Goal: Task Accomplishment & Management: Use online tool/utility

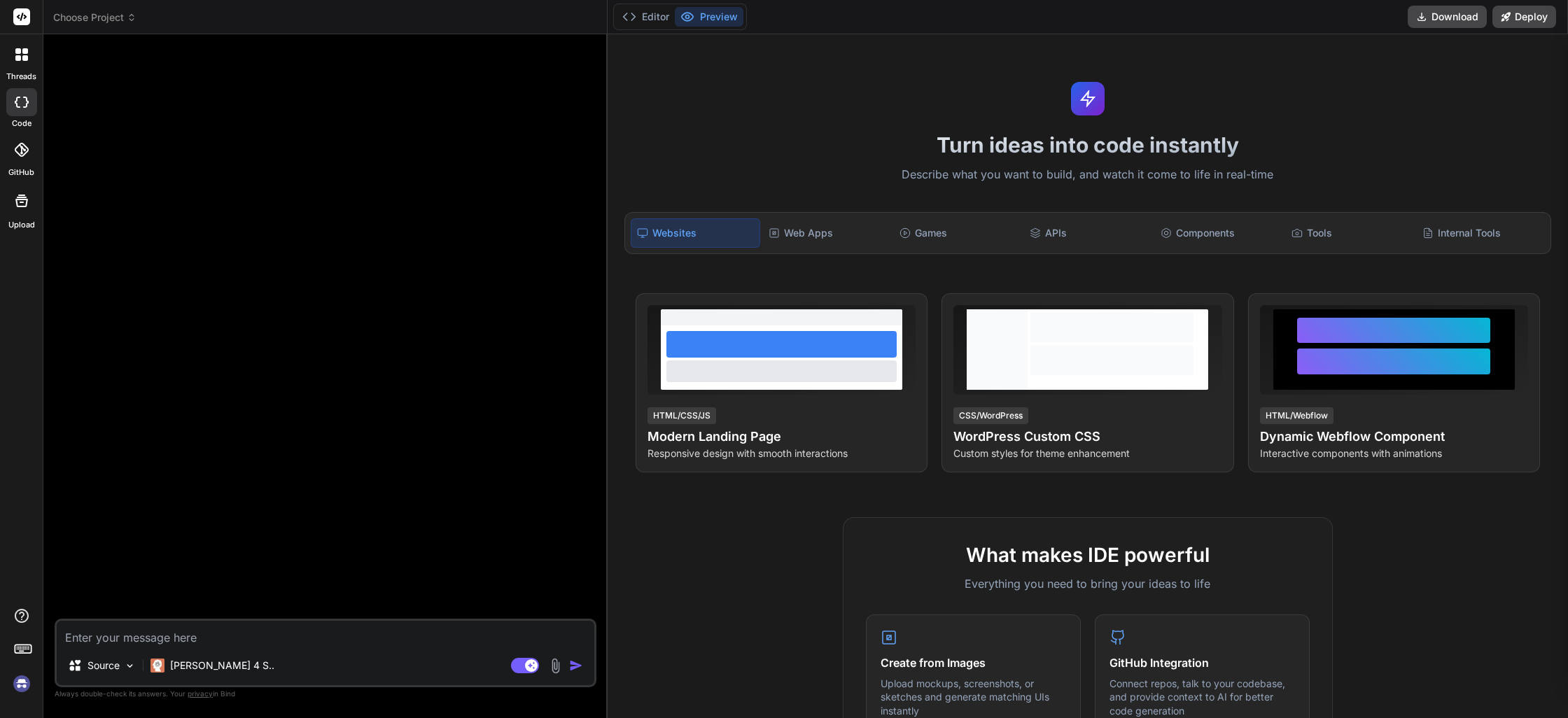
click at [1221, 118] on div "Turn ideas into code instantly Describe what you want to build, and watch it co…" at bounding box center [1087, 377] width 960 height 684
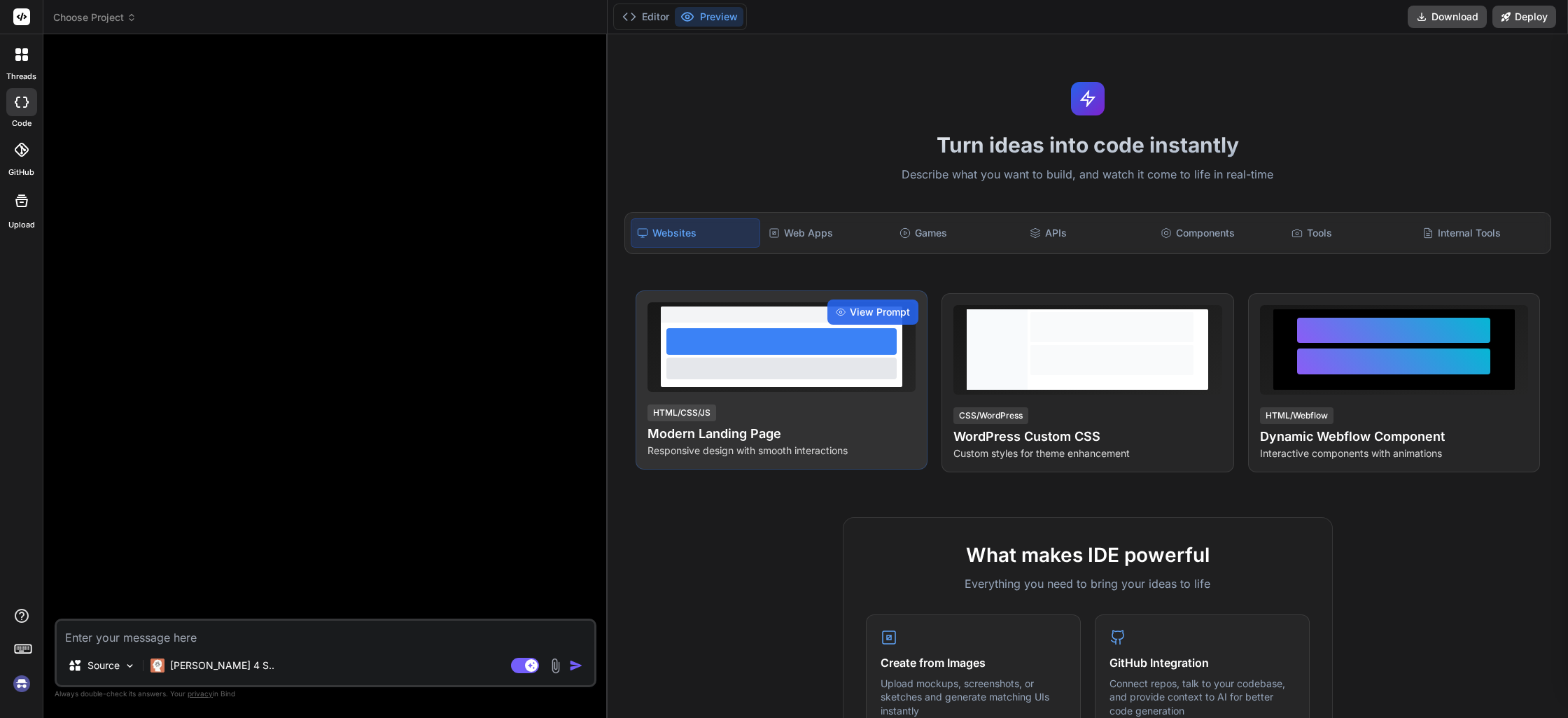
type textarea "x"
click at [770, 381] on div at bounding box center [781, 355] width 241 height 65
click at [871, 421] on div "HTML/CSS/JS Modern Landing Page Responsive design with smooth interactions" at bounding box center [781, 430] width 268 height 55
click at [719, 434] on h4 "Modern Landing Page" at bounding box center [781, 434] width 268 height 19
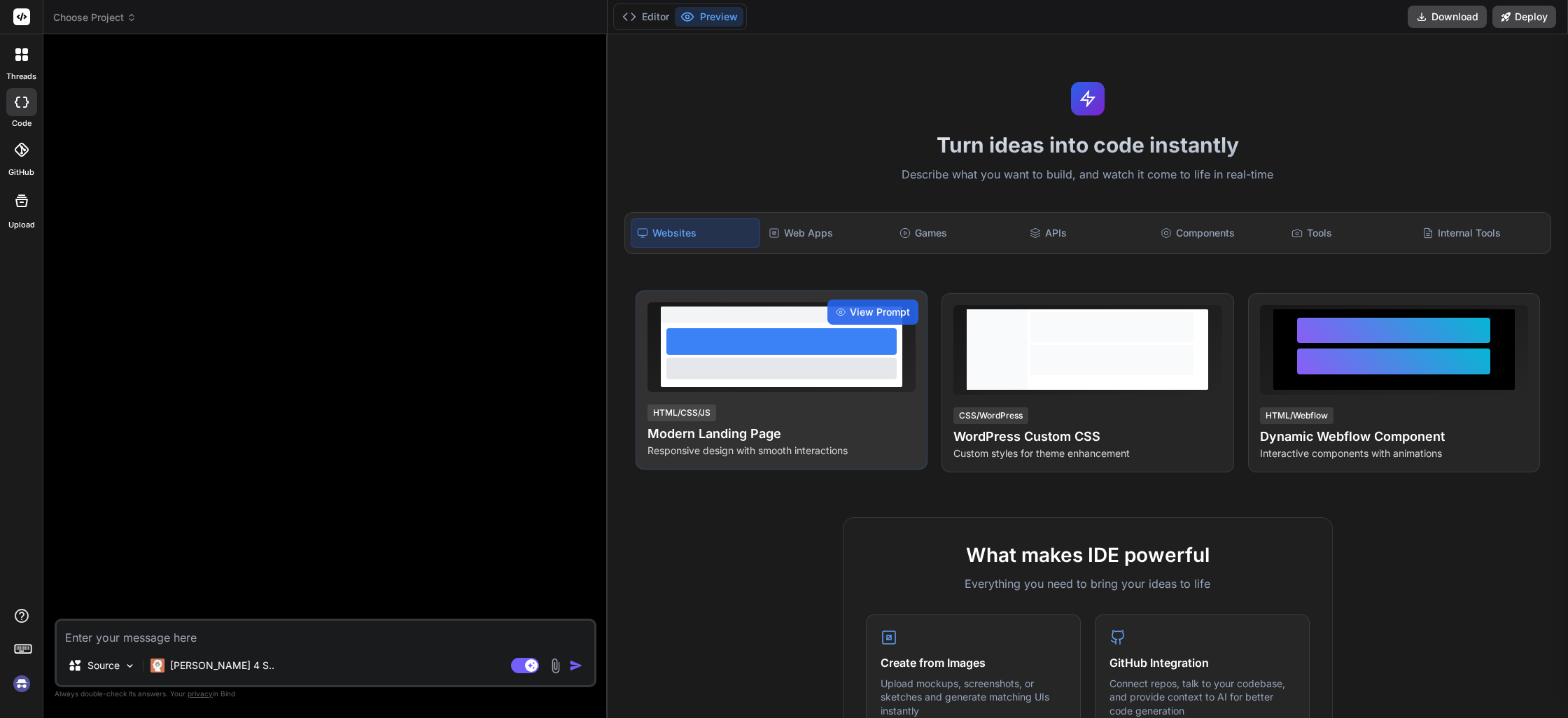
click at [770, 437] on h4 "Modern Landing Page" at bounding box center [781, 434] width 268 height 19
copy h4 "Modern Landing Page"
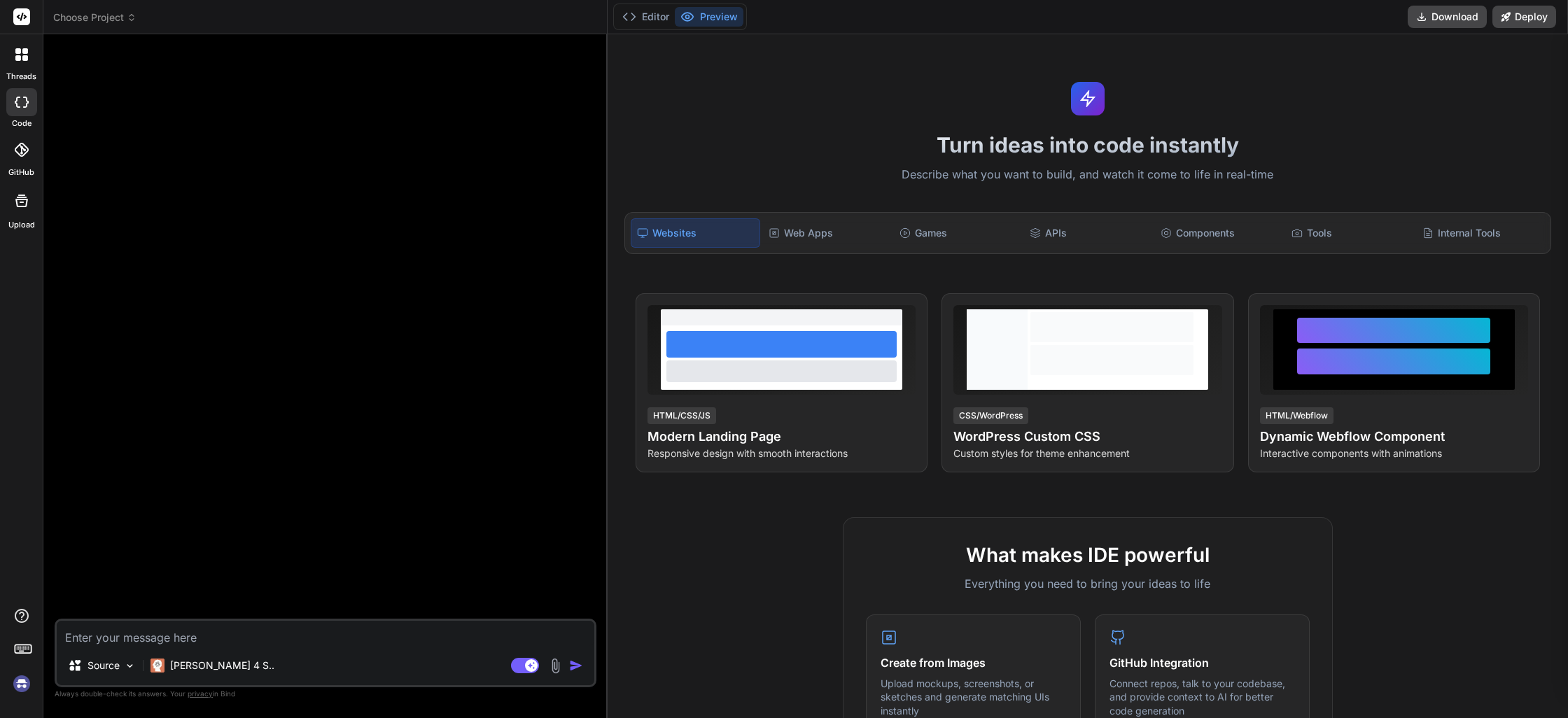
click at [205, 643] on textarea at bounding box center [325, 633] width 538 height 25
paste textarea "Modern Landing Page"
type textarea "Modern Landing Page"
type textarea "x"
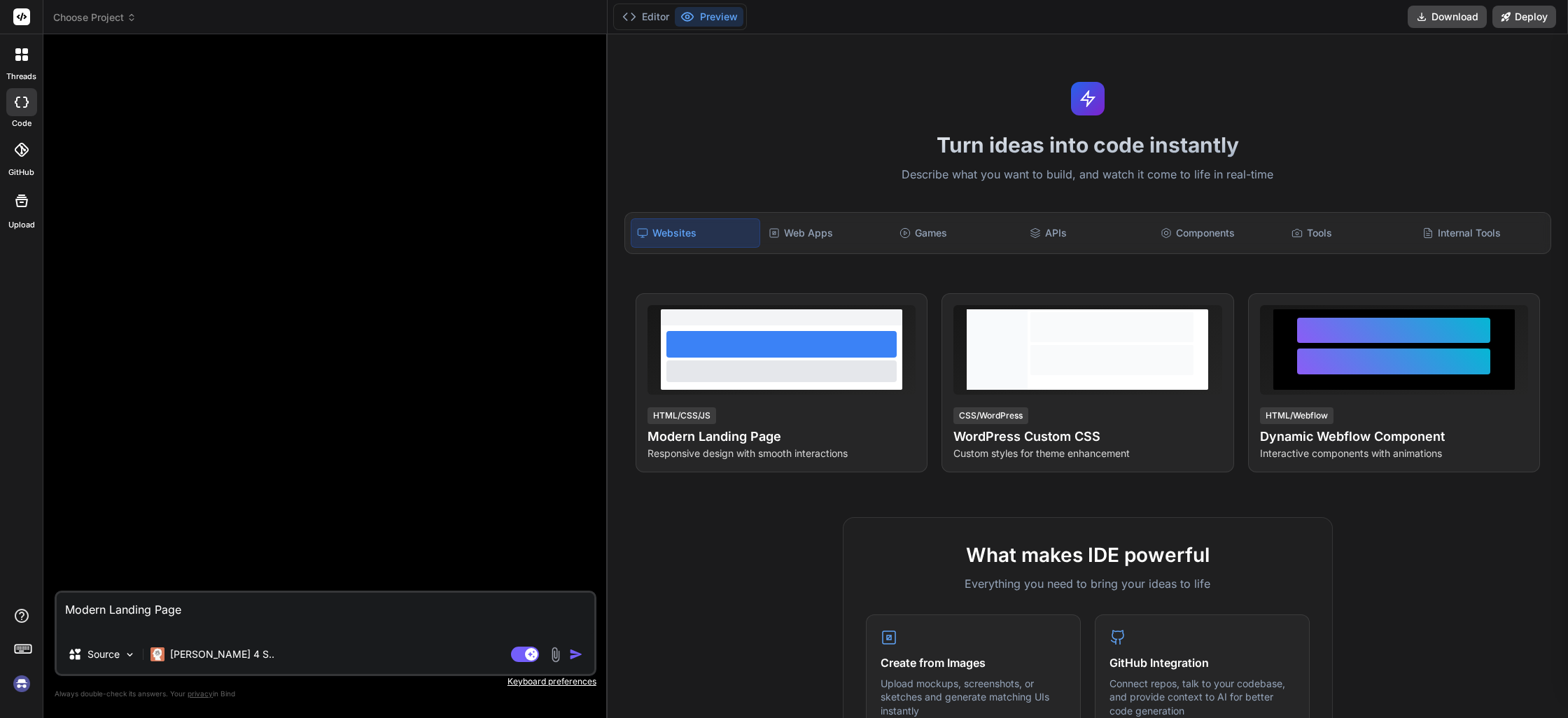
type textarea "Modern Landing Page"
type textarea "x"
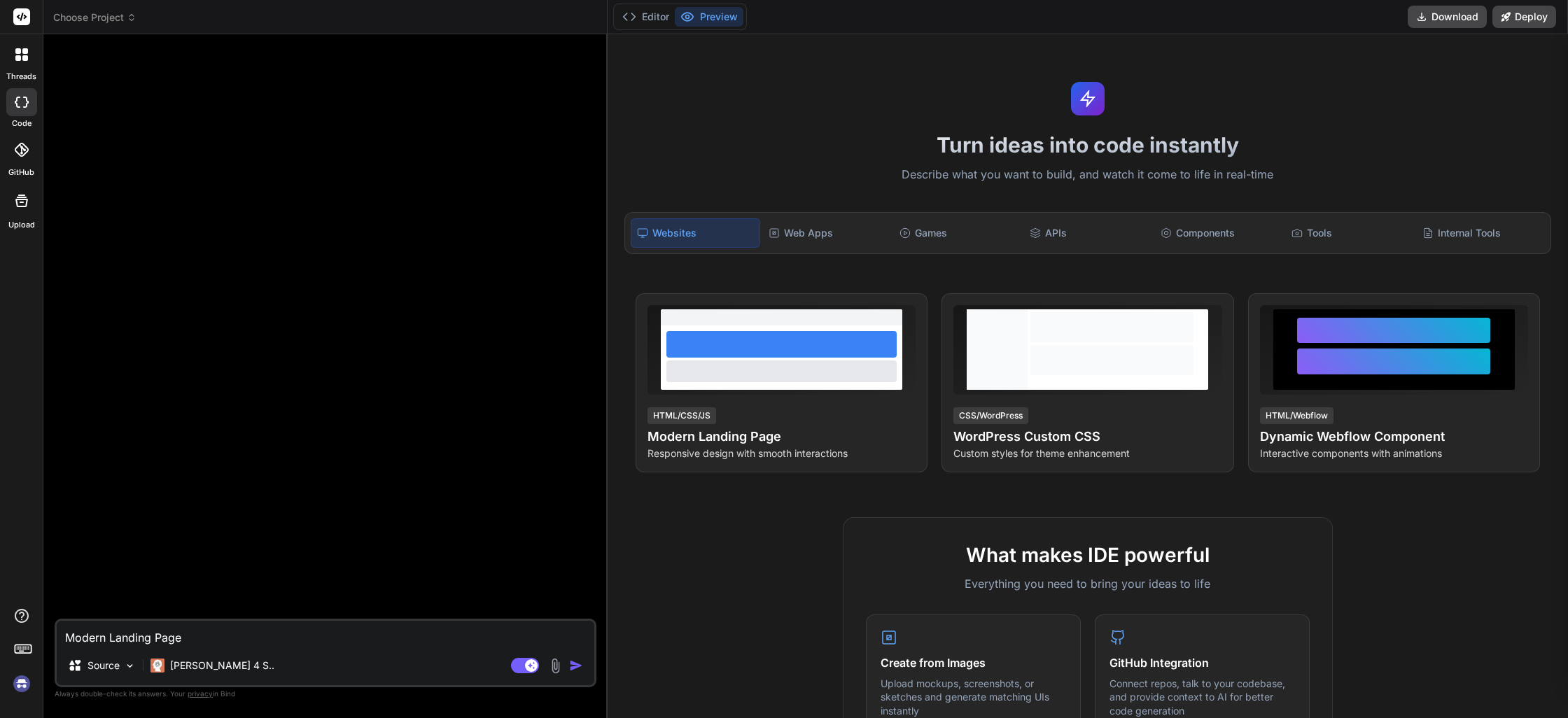
type textarea "Modern Landing Page"
click at [577, 665] on img "button" at bounding box center [576, 666] width 14 height 14
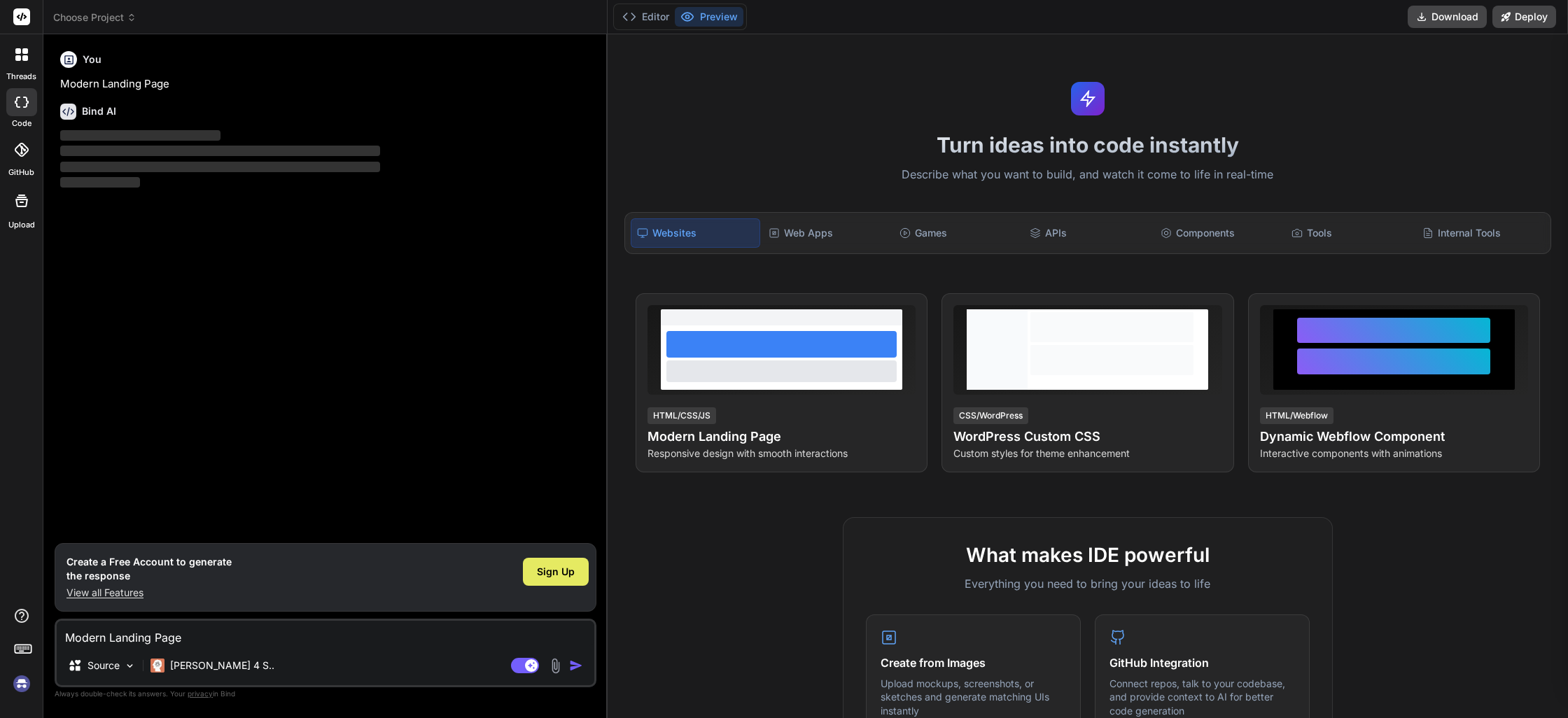
click at [557, 570] on span "Sign Up" at bounding box center [555, 572] width 38 height 14
click at [220, 666] on p "Claude 4 S.." at bounding box center [222, 666] width 105 height 14
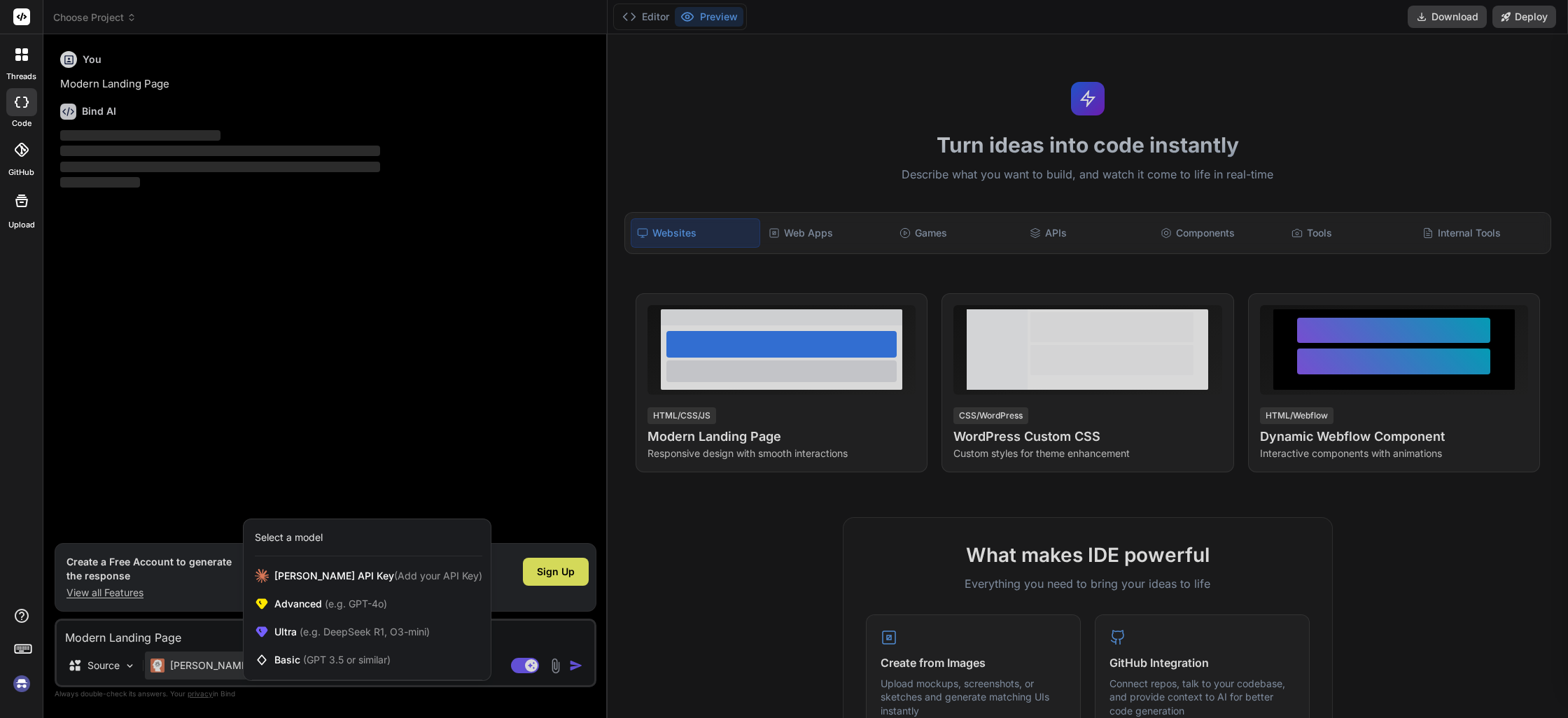
click at [434, 368] on div at bounding box center [784, 359] width 1568 height 718
type textarea "x"
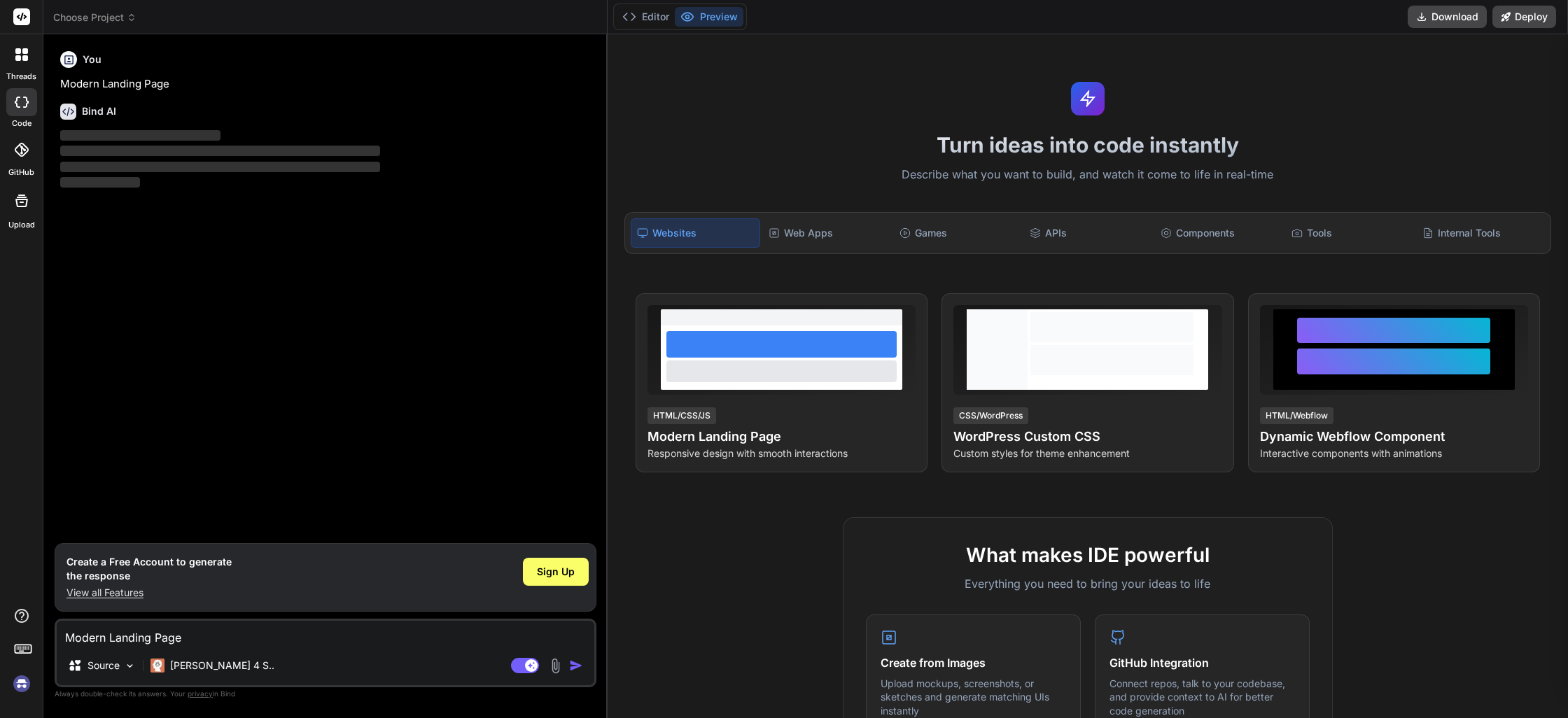
click at [881, 102] on div "Turn ideas into code instantly Describe what you want to build, and watch it co…" at bounding box center [1087, 377] width 960 height 684
click at [1411, 118] on div "Turn ideas into code instantly Describe what you want to build, and watch it co…" at bounding box center [1087, 377] width 960 height 684
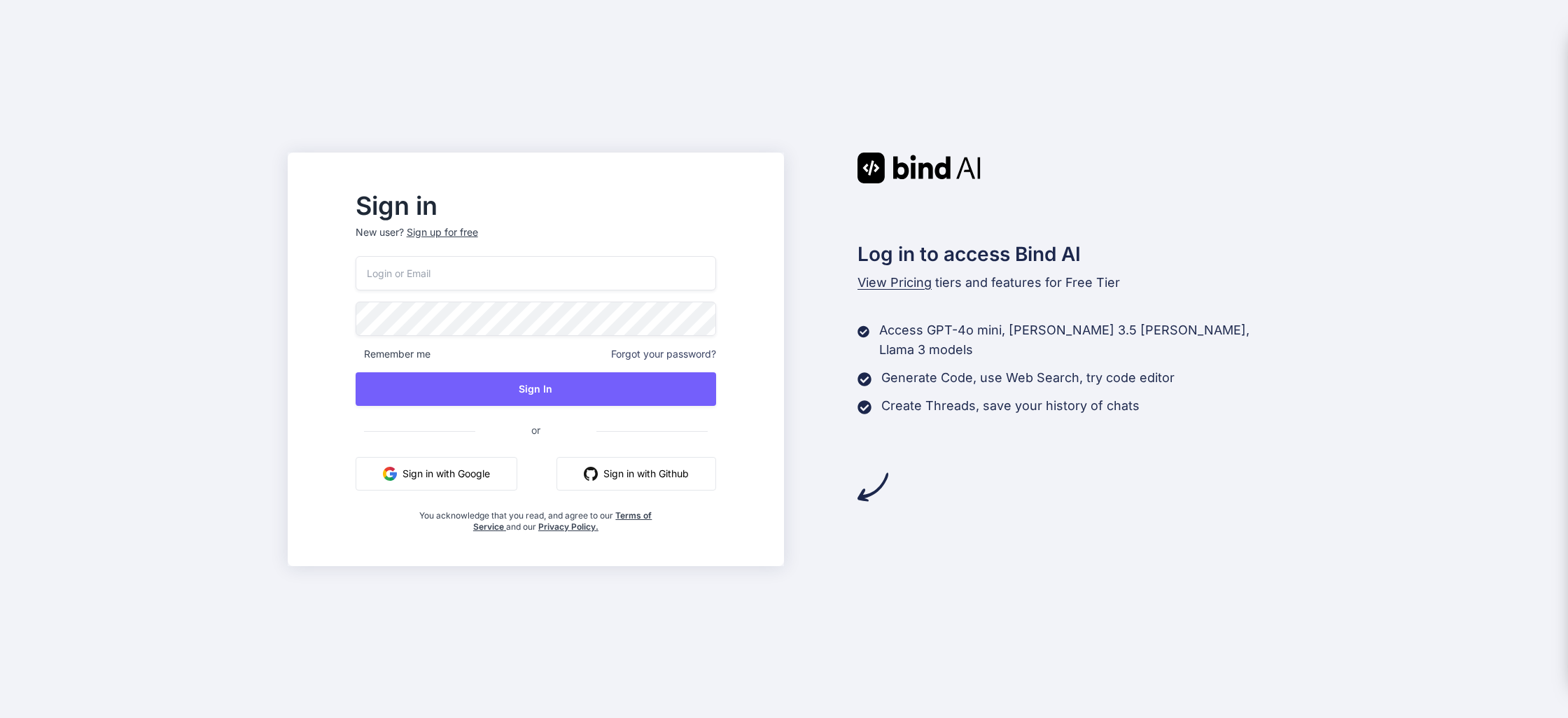
click at [397, 479] on img "button" at bounding box center [390, 474] width 14 height 14
click at [492, 480] on button "Sign in with Google" at bounding box center [437, 474] width 161 height 34
click at [1265, 279] on div "Sign in New user? Sign up for free Remember me Forgot your password? Sign In or…" at bounding box center [784, 359] width 1568 height 718
drag, startPoint x: 1429, startPoint y: 201, endPoint x: 1413, endPoint y: 168, distance: 36.7
click at [1428, 199] on div "Sign in New user? Sign up for free Remember me Forgot your password? Sign In or…" at bounding box center [784, 359] width 1568 height 718
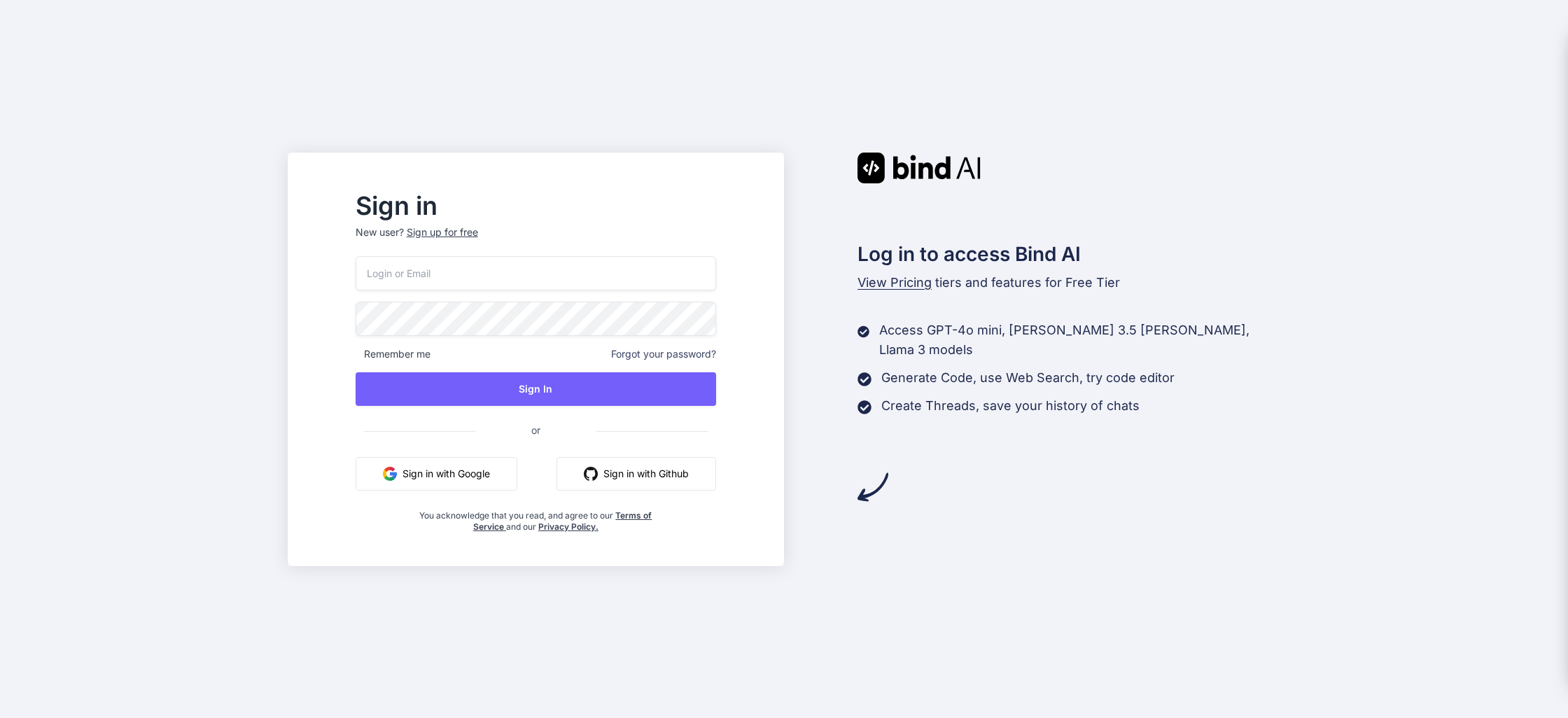
click at [1413, 168] on div "Sign in New user? Sign up for free Remember me Forgot your password? Sign In or…" at bounding box center [784, 359] width 1568 height 718
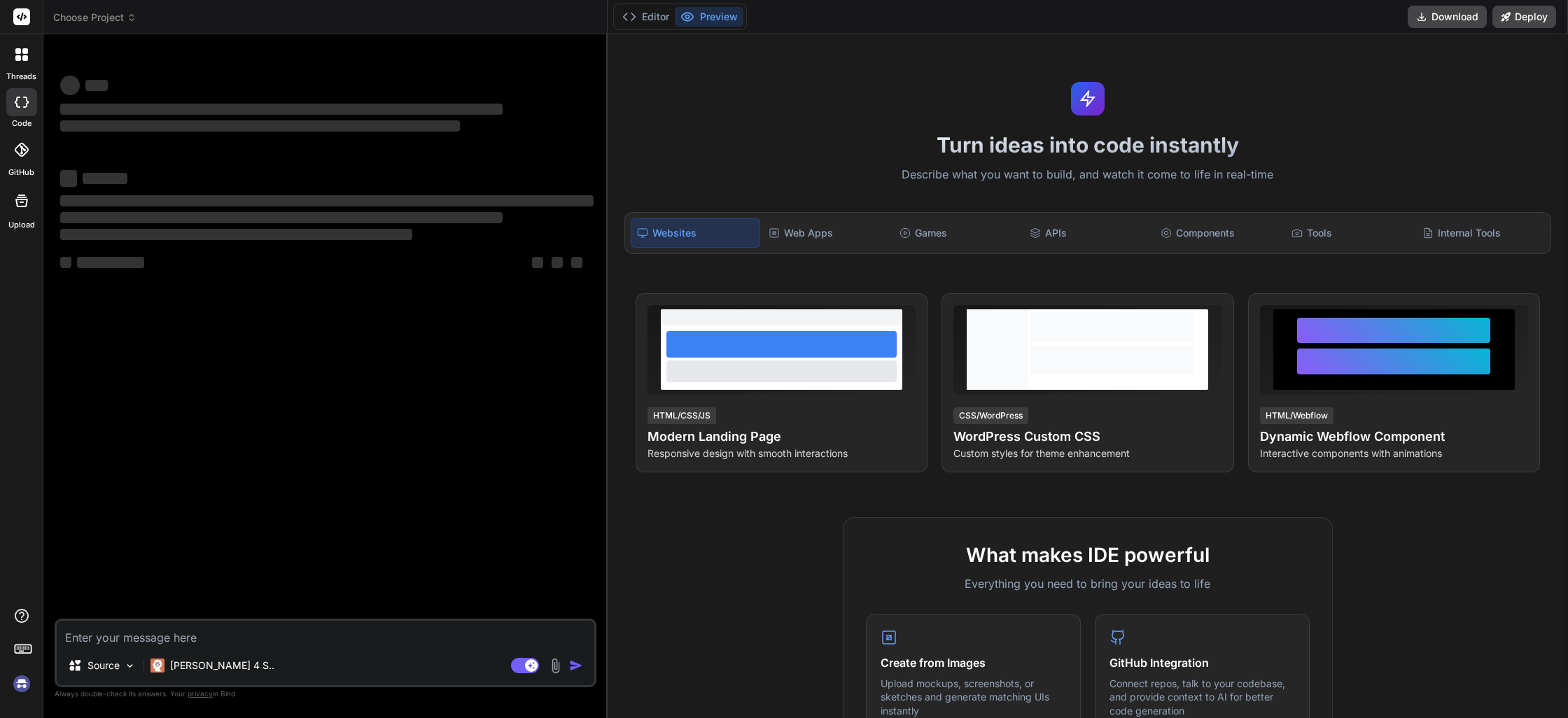
click at [19, 14] on rect at bounding box center [22, 17] width 17 height 17
click at [21, 15] on rect at bounding box center [22, 17] width 17 height 17
type textarea "x"
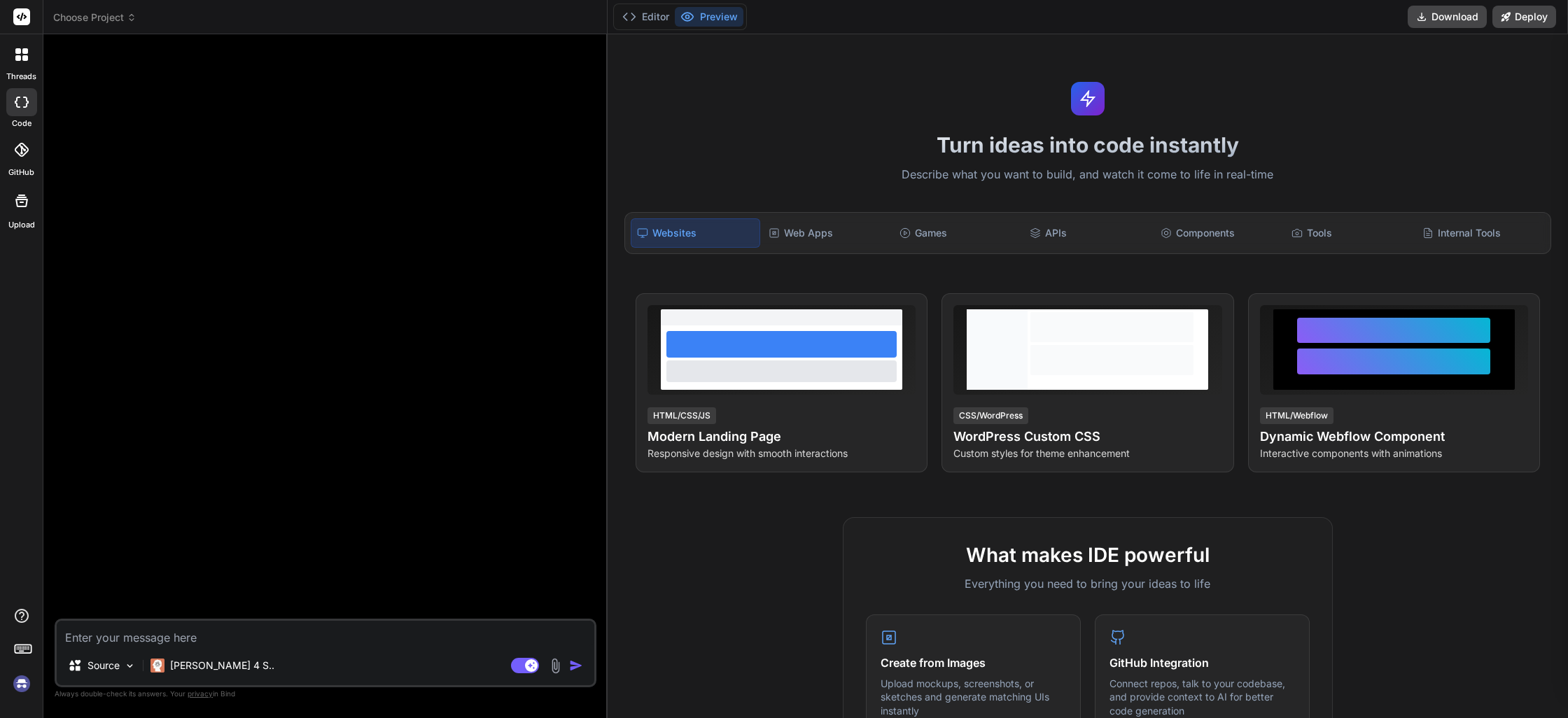
click at [22, 20] on rect at bounding box center [22, 17] width 17 height 17
click at [24, 18] on icon at bounding box center [22, 16] width 11 height 8
drag, startPoint x: 98, startPoint y: 77, endPoint x: 35, endPoint y: 30, distance: 78.6
click at [97, 75] on div at bounding box center [327, 332] width 539 height 573
click at [29, 24] on icon at bounding box center [22, 17] width 17 height 17
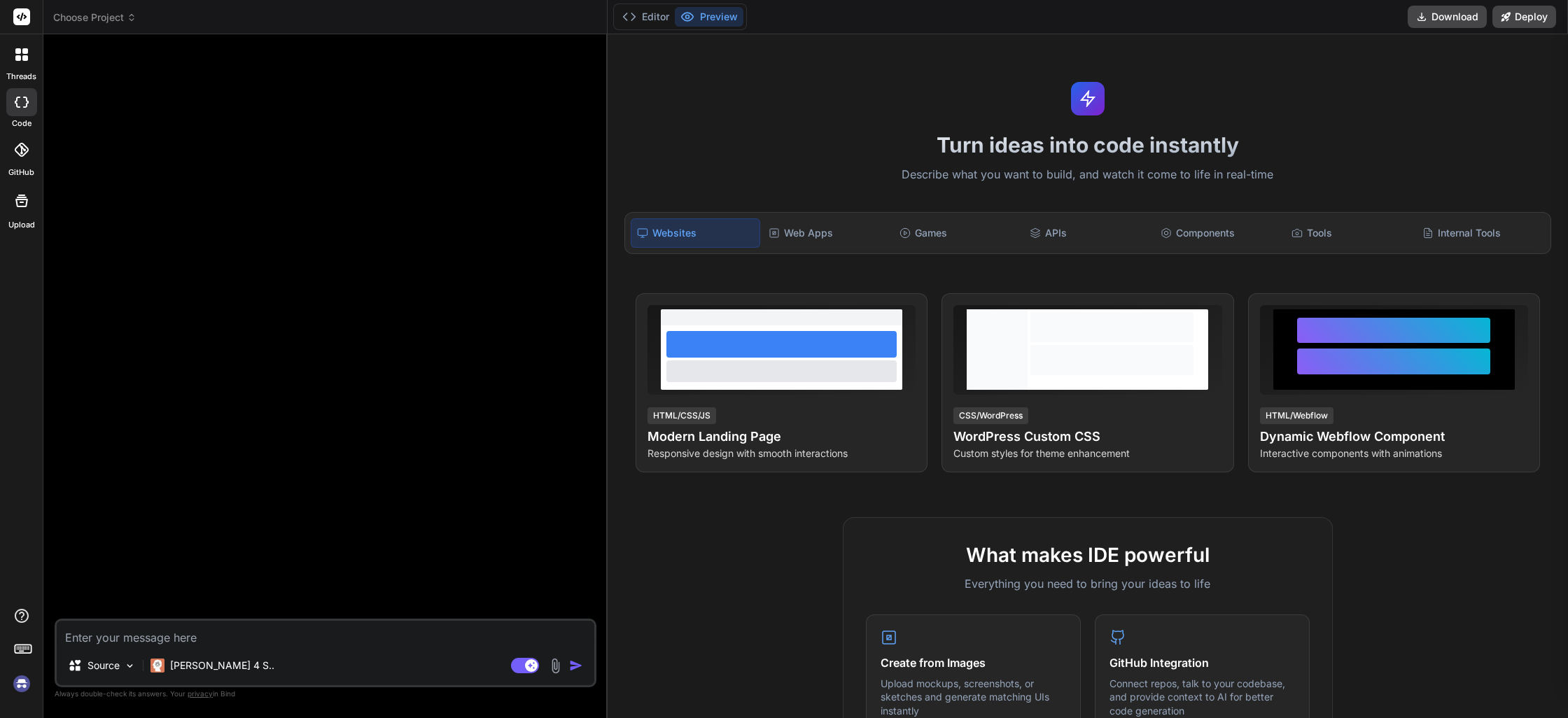
click at [21, 59] on icon at bounding box center [22, 55] width 12 height 12
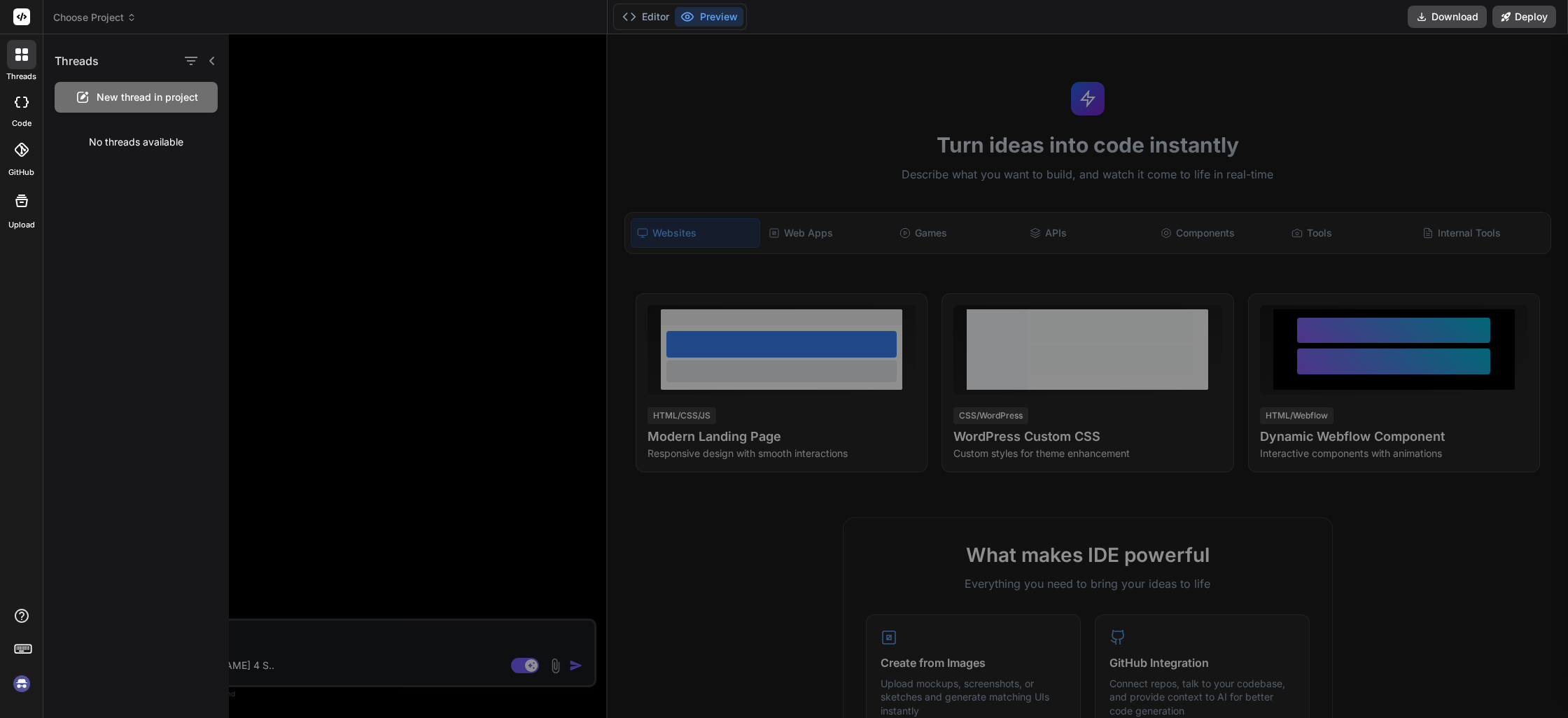
click at [301, 316] on div at bounding box center [920, 377] width 1383 height 684
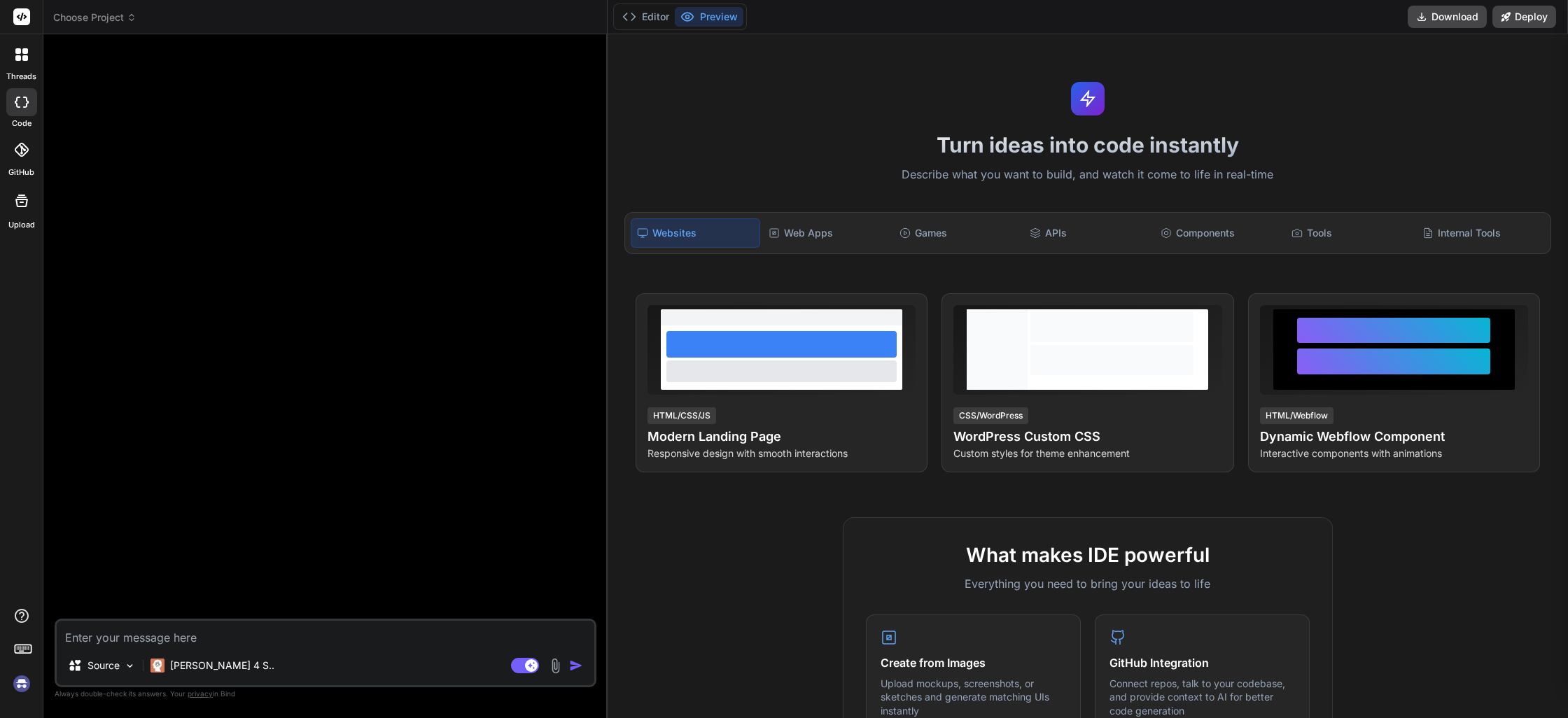
click at [22, 689] on img at bounding box center [22, 683] width 24 height 24
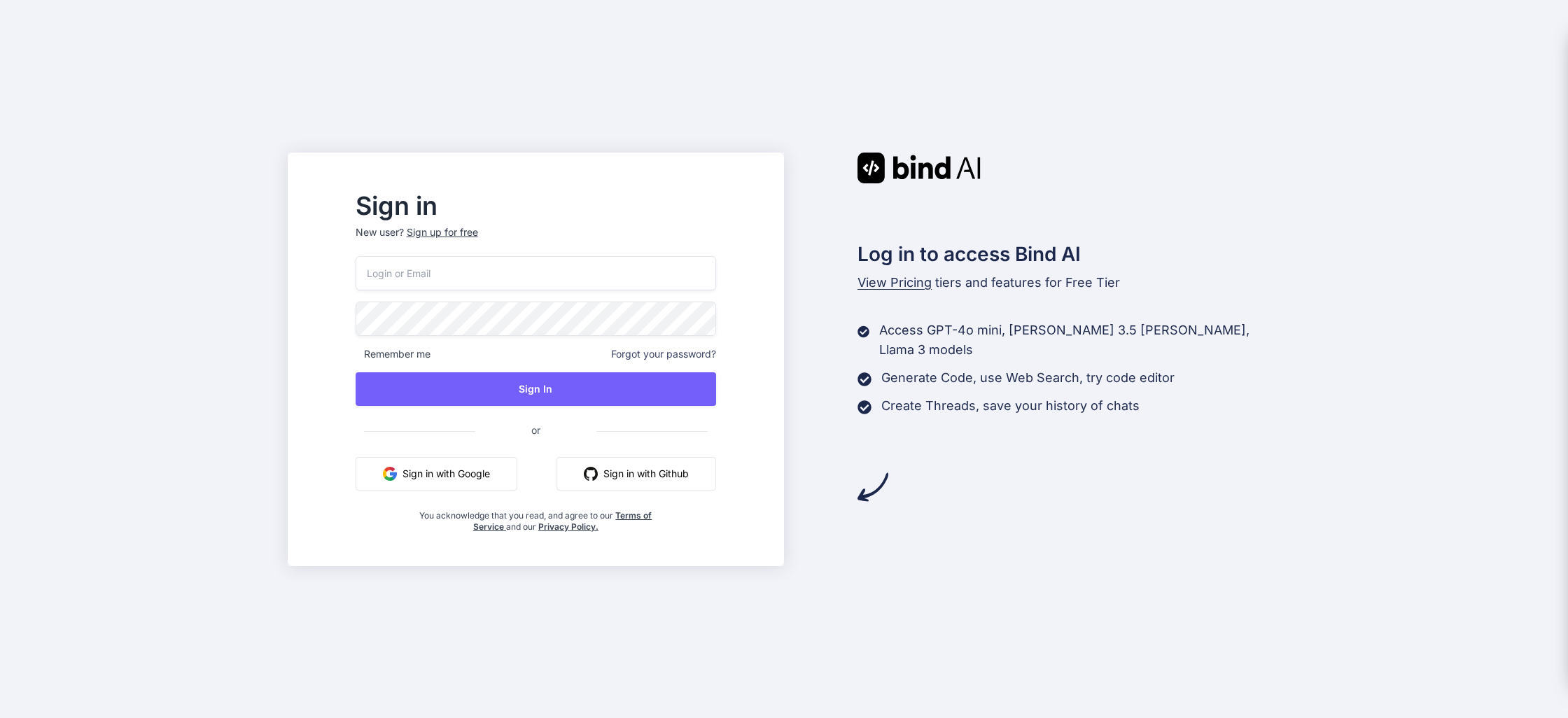
click at [1293, 221] on div "Sign in New user? Sign up for free Remember me Forgot your password? Sign In or…" at bounding box center [784, 359] width 1568 height 718
